Goal: Task Accomplishment & Management: Use online tool/utility

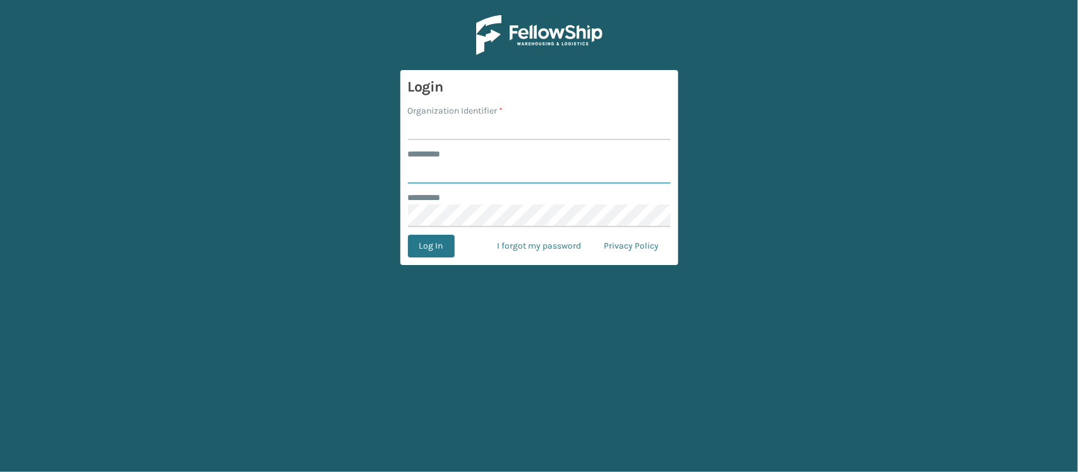
type input "*********"
click at [439, 131] on input "Organization Identifier *" at bounding box center [539, 128] width 263 height 23
type input "SleepGeekz Warehouse"
click at [434, 251] on button "Log In" at bounding box center [431, 246] width 47 height 23
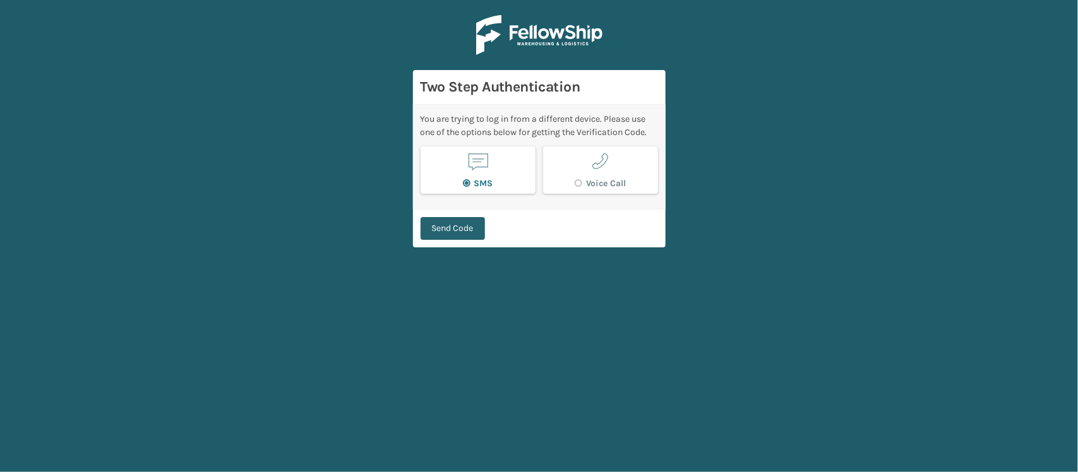
click at [451, 222] on button "Send Code" at bounding box center [452, 228] width 64 height 23
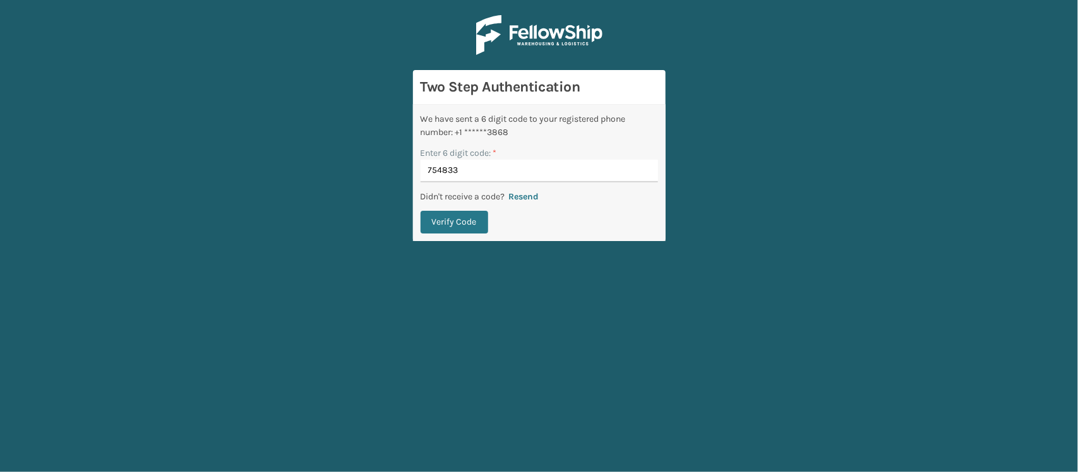
type input "754833"
click at [420, 211] on button "Verify Code" at bounding box center [454, 222] width 68 height 23
